Goal: Find specific page/section

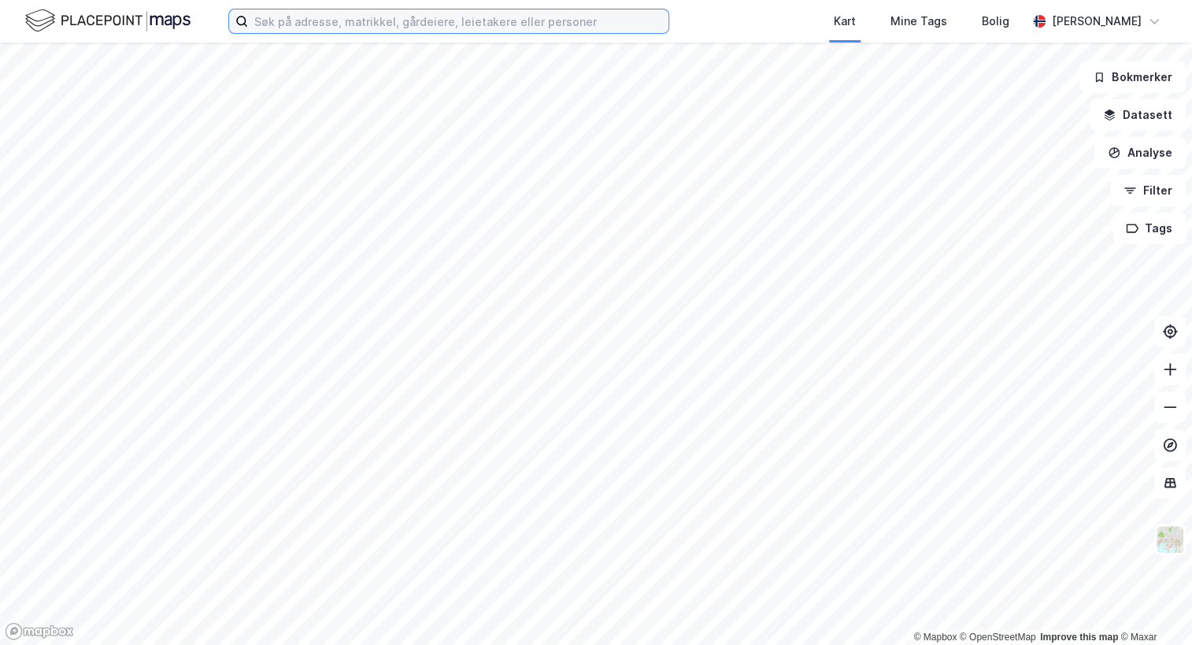
click at [312, 24] on input at bounding box center [458, 21] width 420 height 24
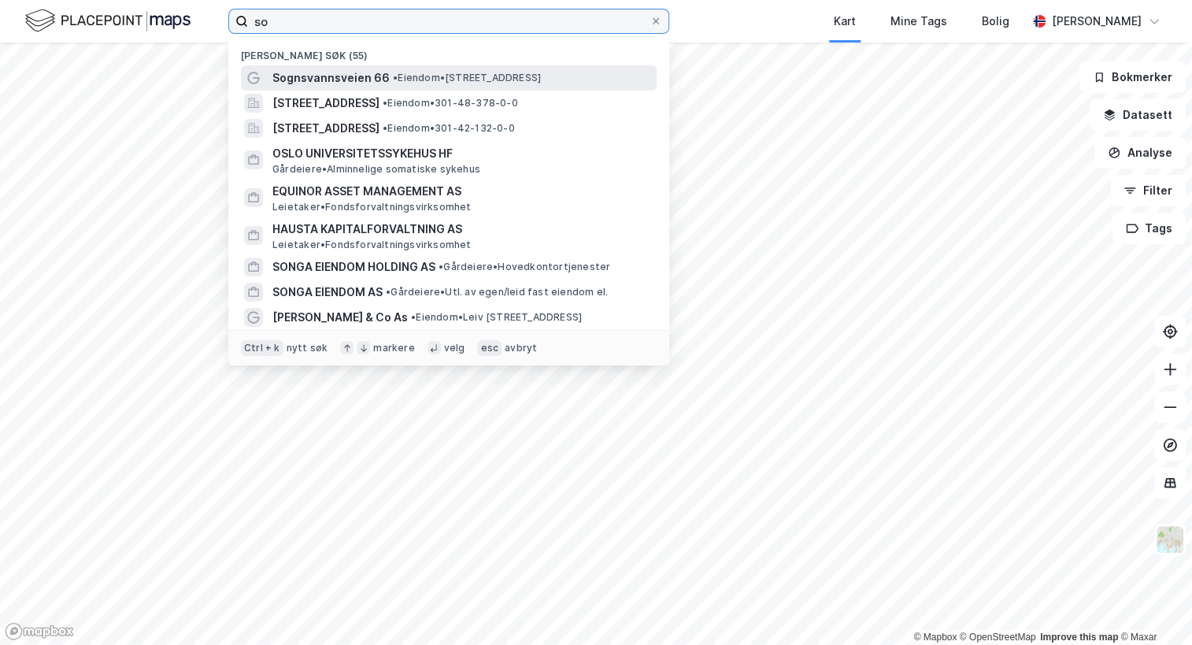
type input "so"
click at [327, 75] on span "Sognsvannsveien 66" at bounding box center [330, 77] width 117 height 19
